Goal: Task Accomplishment & Management: Manage account settings

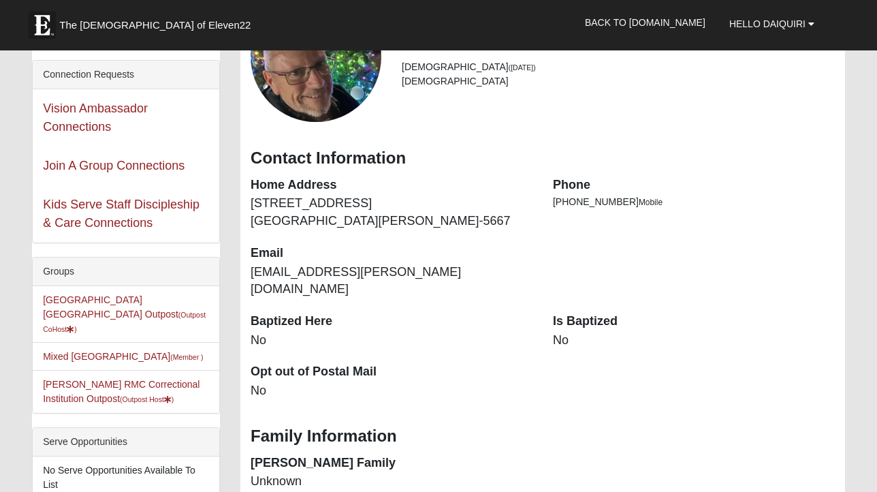
scroll to position [140, 0]
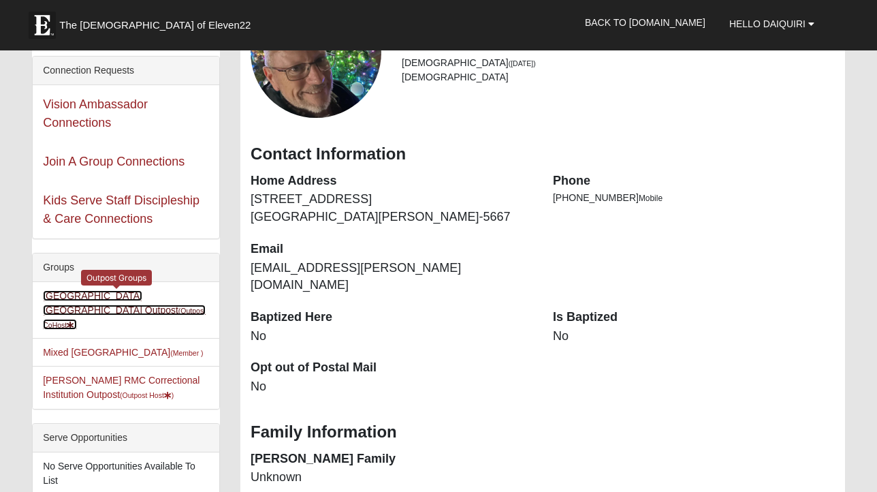
click at [165, 306] on small "(Outpost CoHost )" at bounding box center [124, 317] width 163 height 22
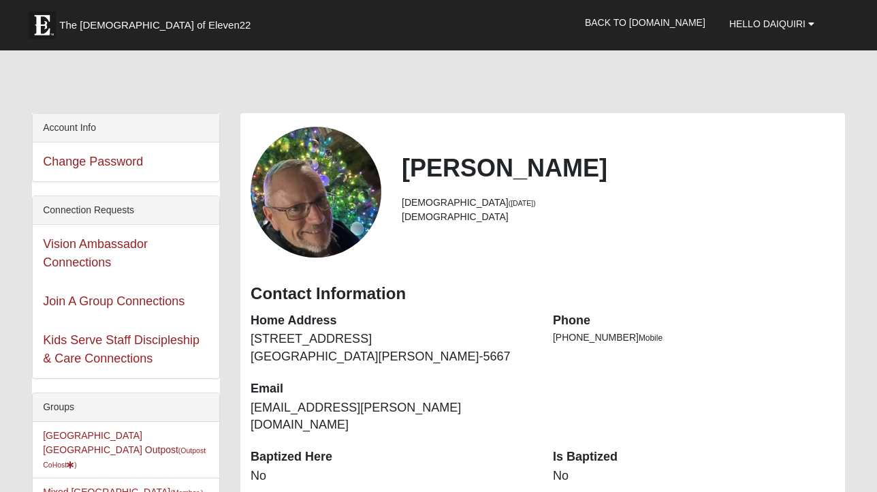
scroll to position [140, 0]
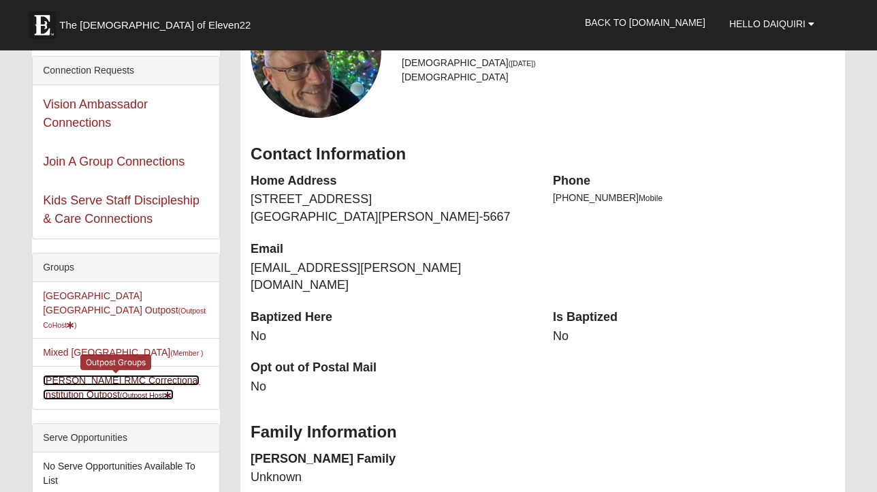
click at [133, 374] on link "Butler RMC Correctional Institution Outpost (Outpost Host )" at bounding box center [121, 386] width 157 height 25
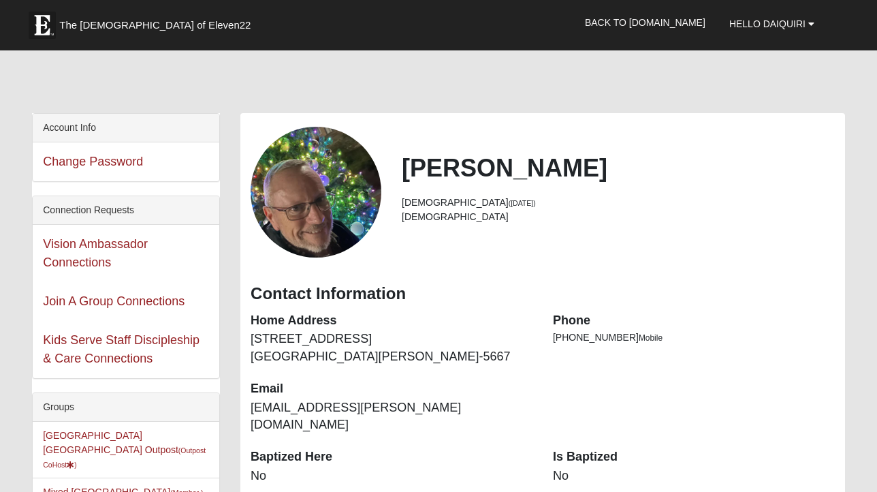
scroll to position [140, 0]
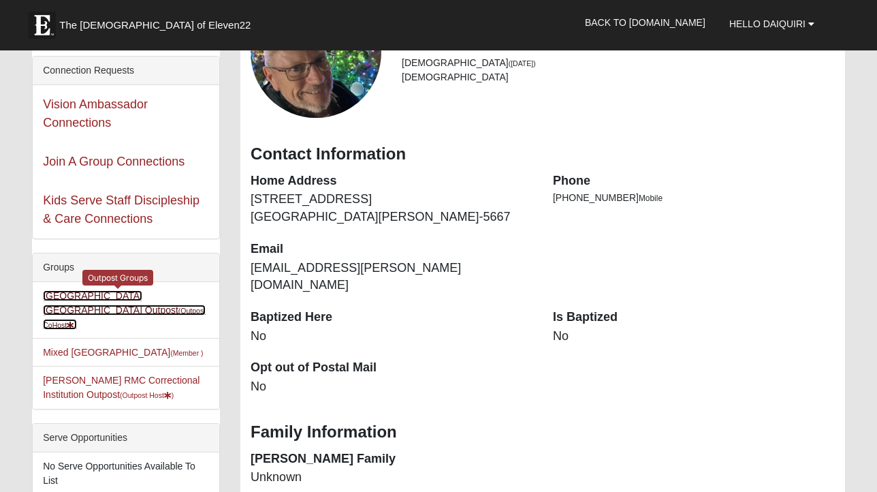
click at [147, 295] on link "Belle Oaks Barn FL Outpost (Outpost CoHost )" at bounding box center [124, 309] width 163 height 39
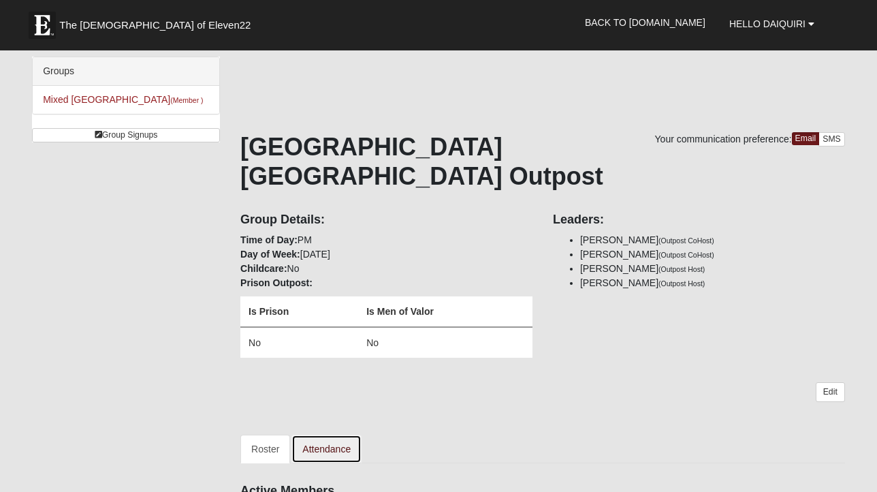
click at [318, 434] on link "Attendance" at bounding box center [326, 448] width 70 height 29
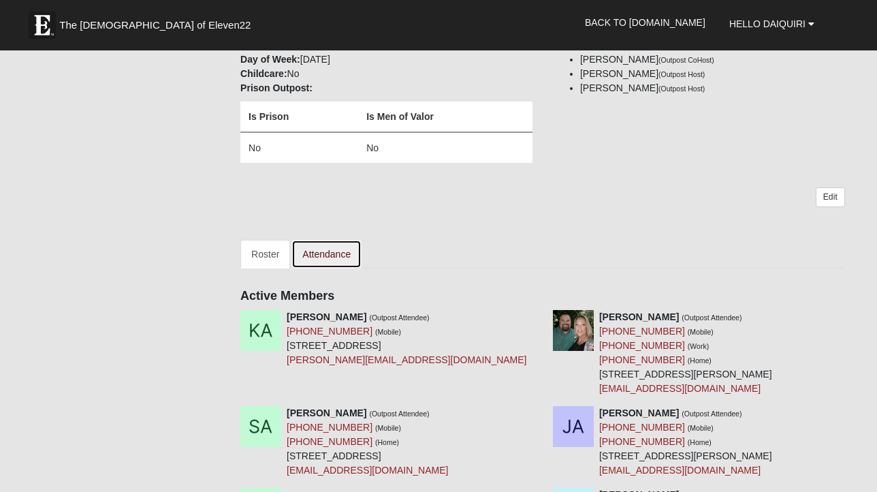
scroll to position [197, 0]
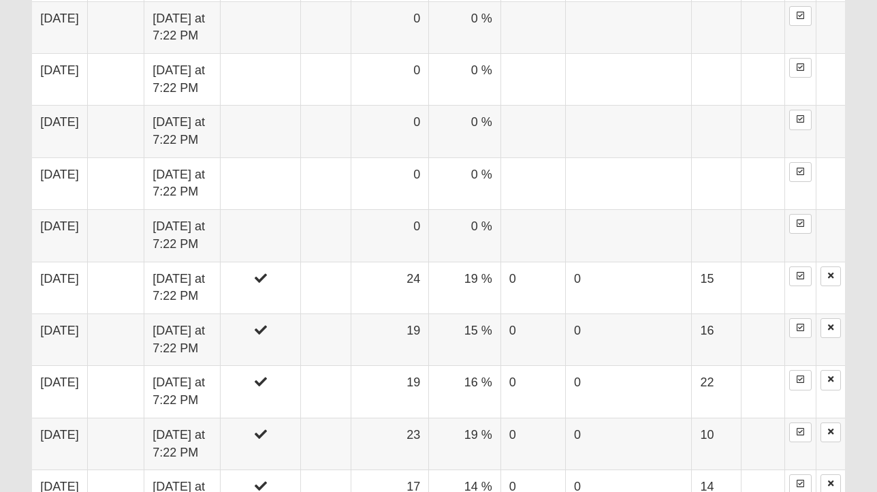
scroll to position [2315, 0]
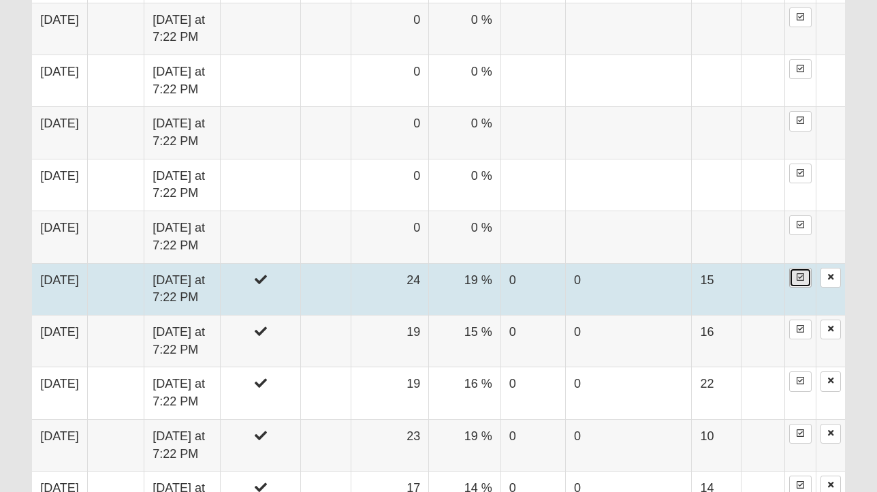
click at [799, 279] on icon at bounding box center [800, 277] width 7 height 8
